Goal: Task Accomplishment & Management: Use online tool/utility

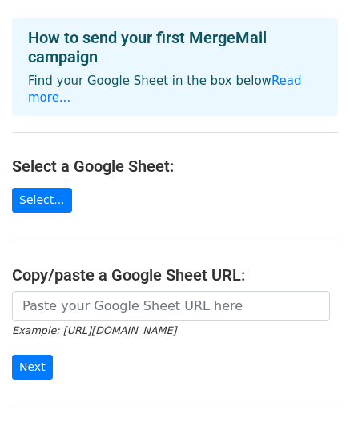
scroll to position [96, 0]
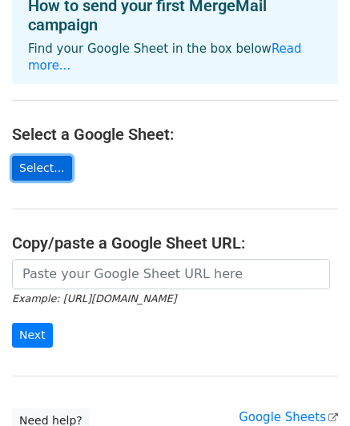
click at [23, 156] on link "Select..." at bounding box center [42, 168] width 60 height 25
click at [44, 156] on link "Select..." at bounding box center [42, 168] width 60 height 25
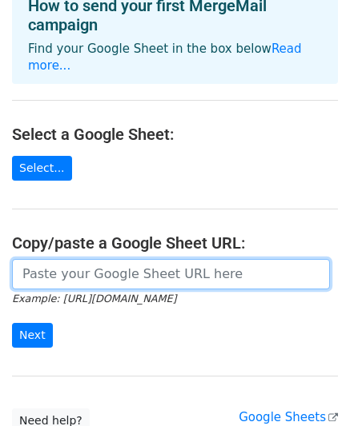
click at [52, 262] on input "url" at bounding box center [171, 274] width 318 height 30
paste input "[URL][DOMAIN_NAME]"
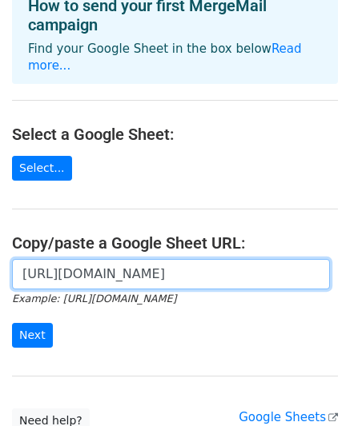
scroll to position [0, 373]
type input "[URL][DOMAIN_NAME]"
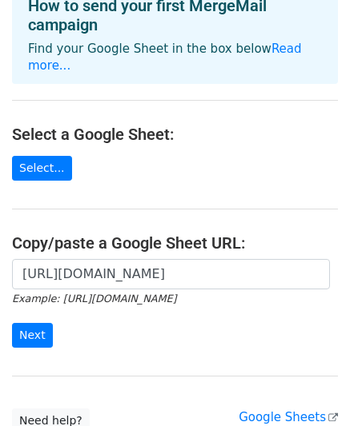
scroll to position [0, 0]
click at [38, 358] on main "Choose a Google Sheet Use one of the options below... How to send your first Me…" at bounding box center [175, 174] width 350 height 517
click at [38, 326] on input "Next" at bounding box center [32, 335] width 41 height 25
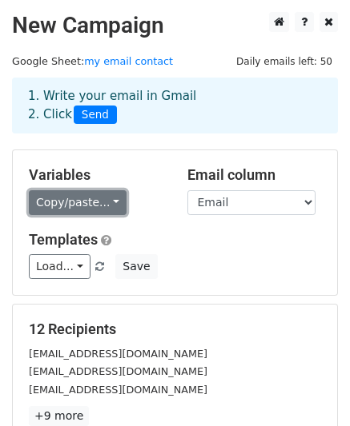
click at [51, 200] on link "Copy/paste..." at bounding box center [78, 202] width 98 height 25
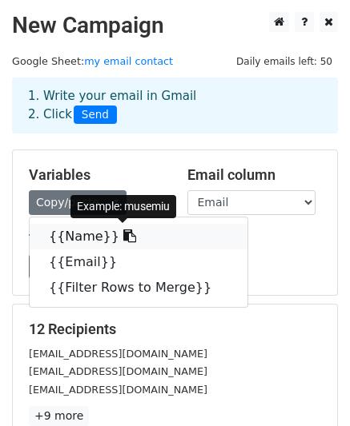
click at [79, 234] on link "{{Name}}" at bounding box center [139, 237] width 218 height 26
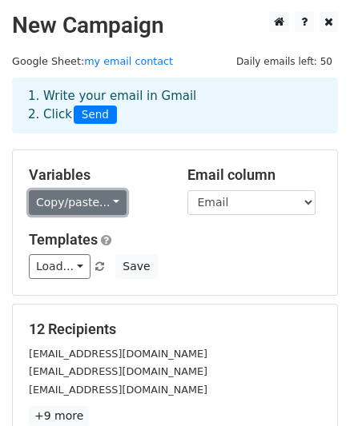
click at [71, 210] on link "Copy/paste..." at bounding box center [78, 202] width 98 height 25
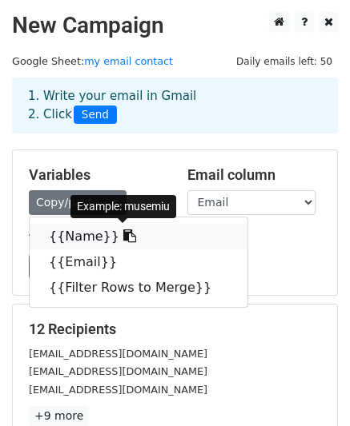
click at [72, 232] on link "{{Name}}" at bounding box center [139, 237] width 218 height 26
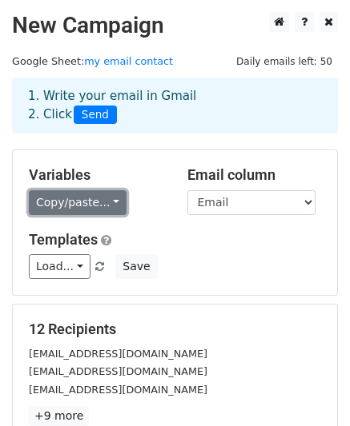
click at [101, 209] on link "Copy/paste..." at bounding box center [78, 202] width 98 height 25
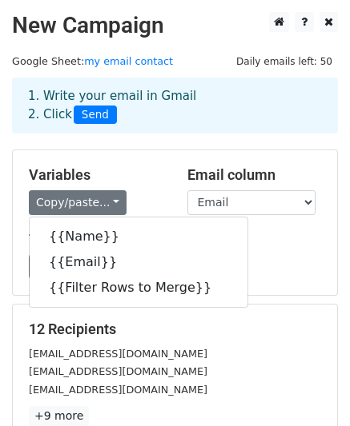
click at [310, 270] on div "Load... No templates saved Save" at bounding box center [175, 266] width 316 height 25
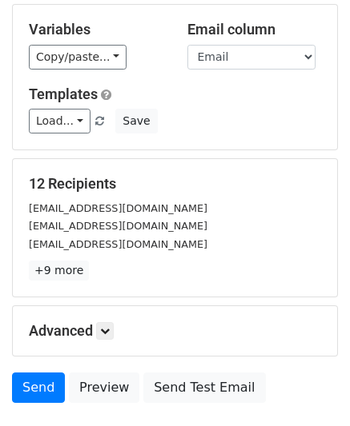
scroll to position [160, 0]
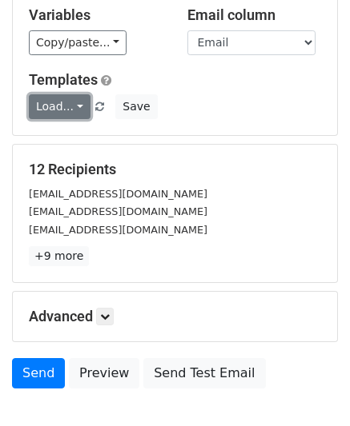
click at [78, 109] on link "Load..." at bounding box center [60, 106] width 62 height 25
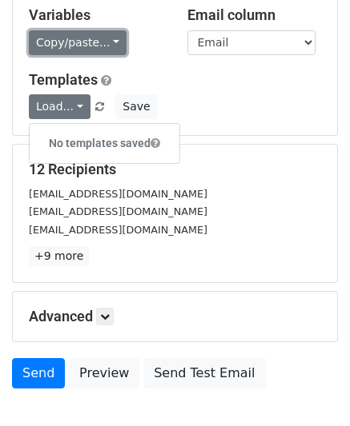
click at [101, 40] on link "Copy/paste..." at bounding box center [78, 42] width 98 height 25
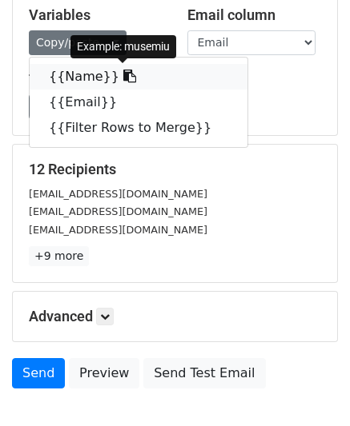
click at [78, 79] on link "{{Name}}" at bounding box center [139, 77] width 218 height 26
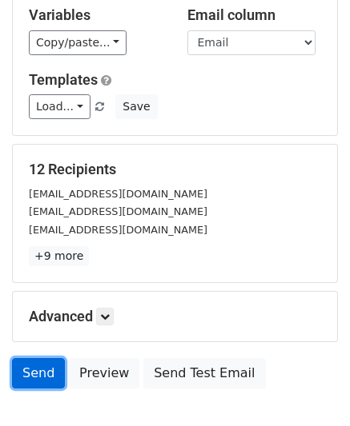
click at [30, 371] on link "Send" at bounding box center [38, 373] width 53 height 30
click at [38, 369] on link "Send" at bounding box center [38, 373] width 53 height 30
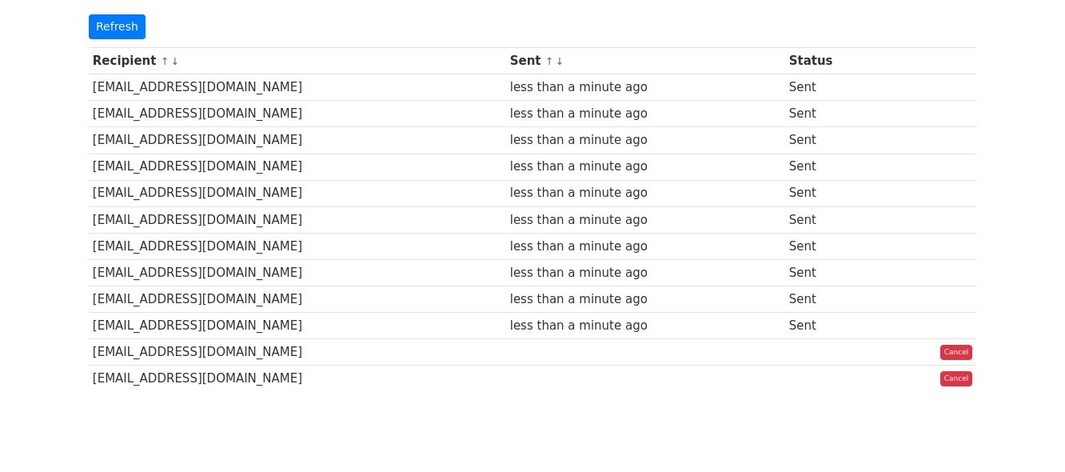
scroll to position [221, 0]
